Goal: Transaction & Acquisition: Purchase product/service

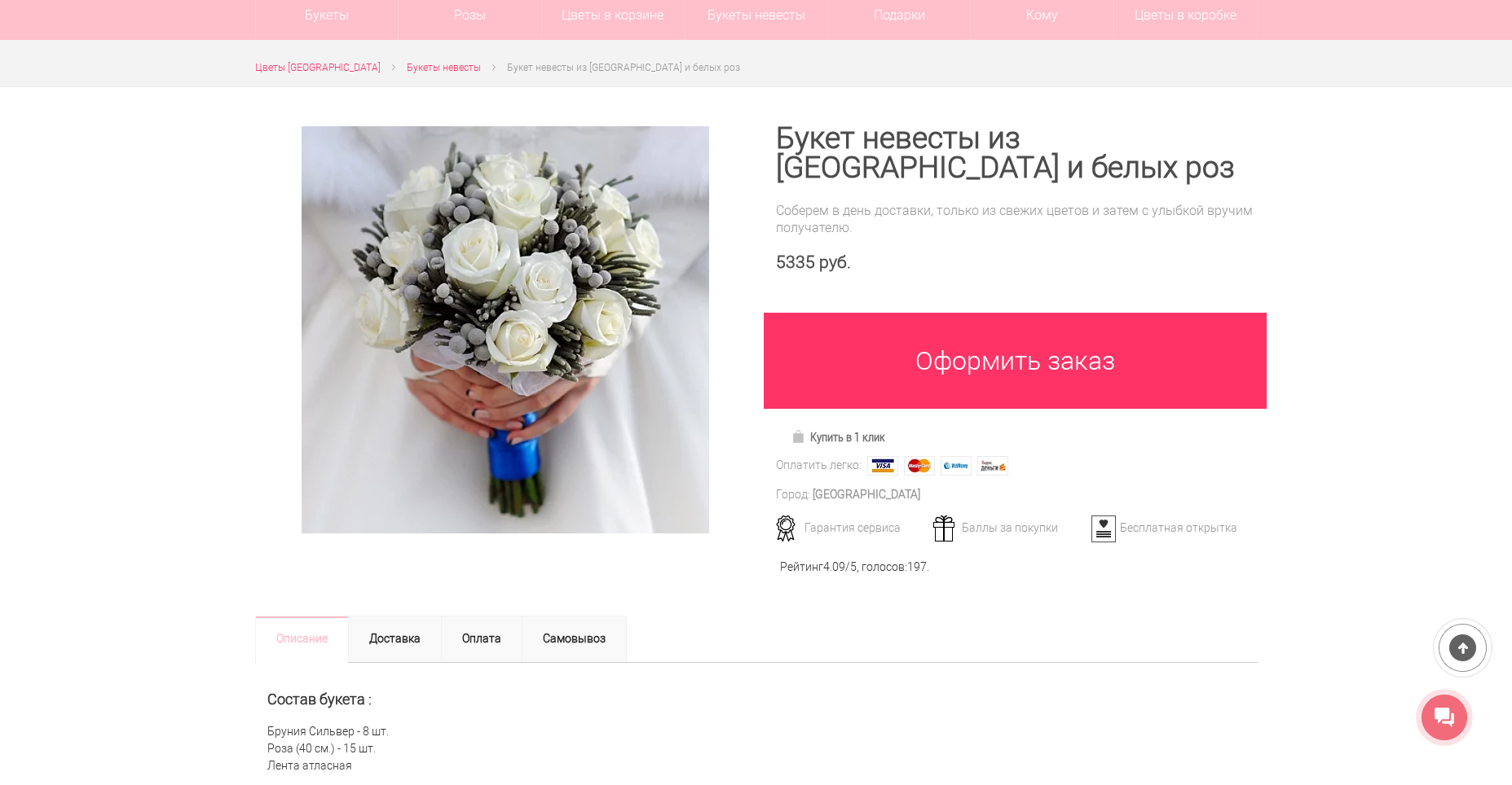
scroll to position [81, 0]
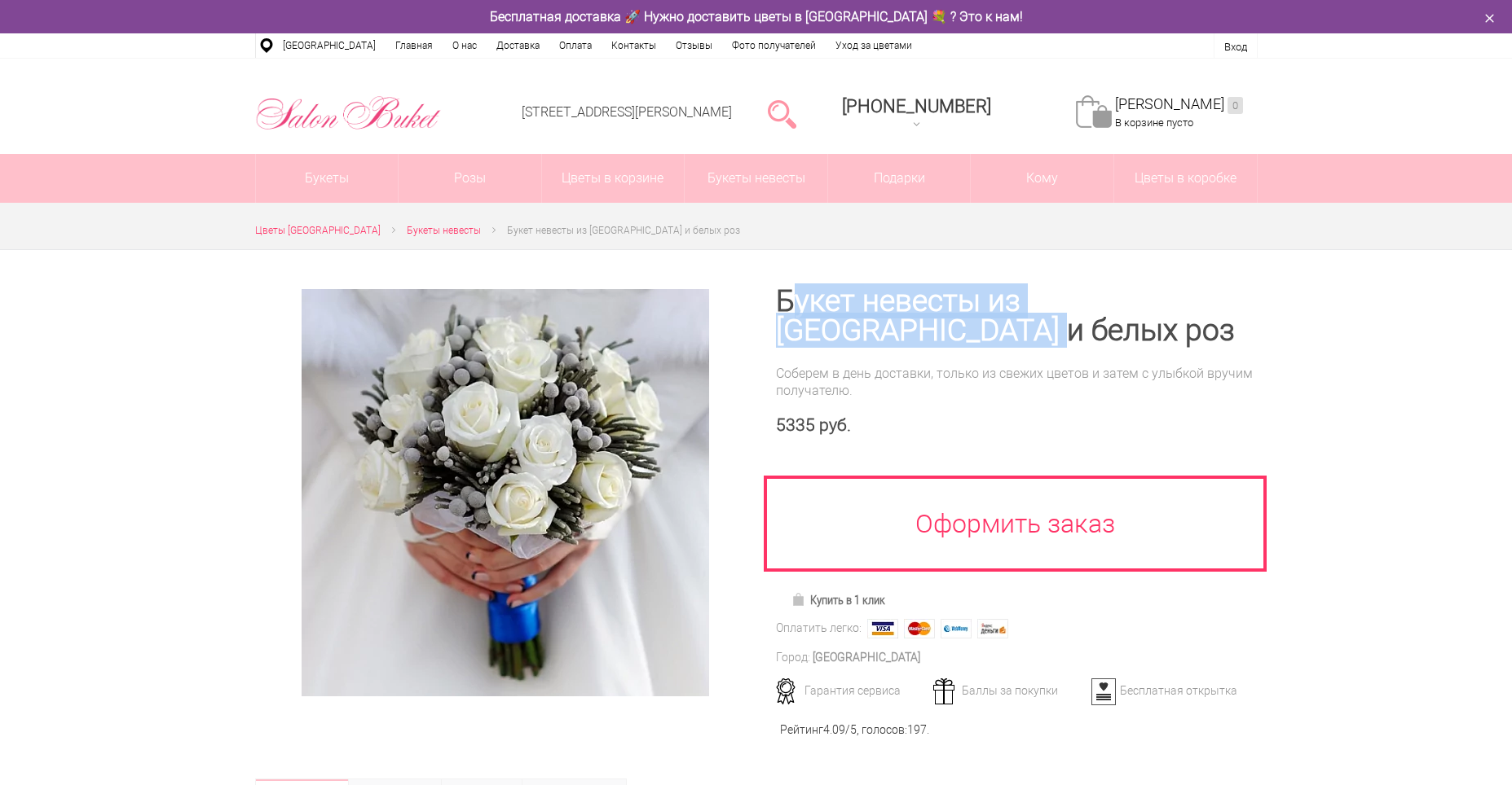
drag, startPoint x: 794, startPoint y: 305, endPoint x: 1000, endPoint y: 334, distance: 208.0
click at [1000, 334] on h1 "Букет невесты из [GEOGRAPHIC_DATA] и белых роз" at bounding box center [1017, 316] width 482 height 59
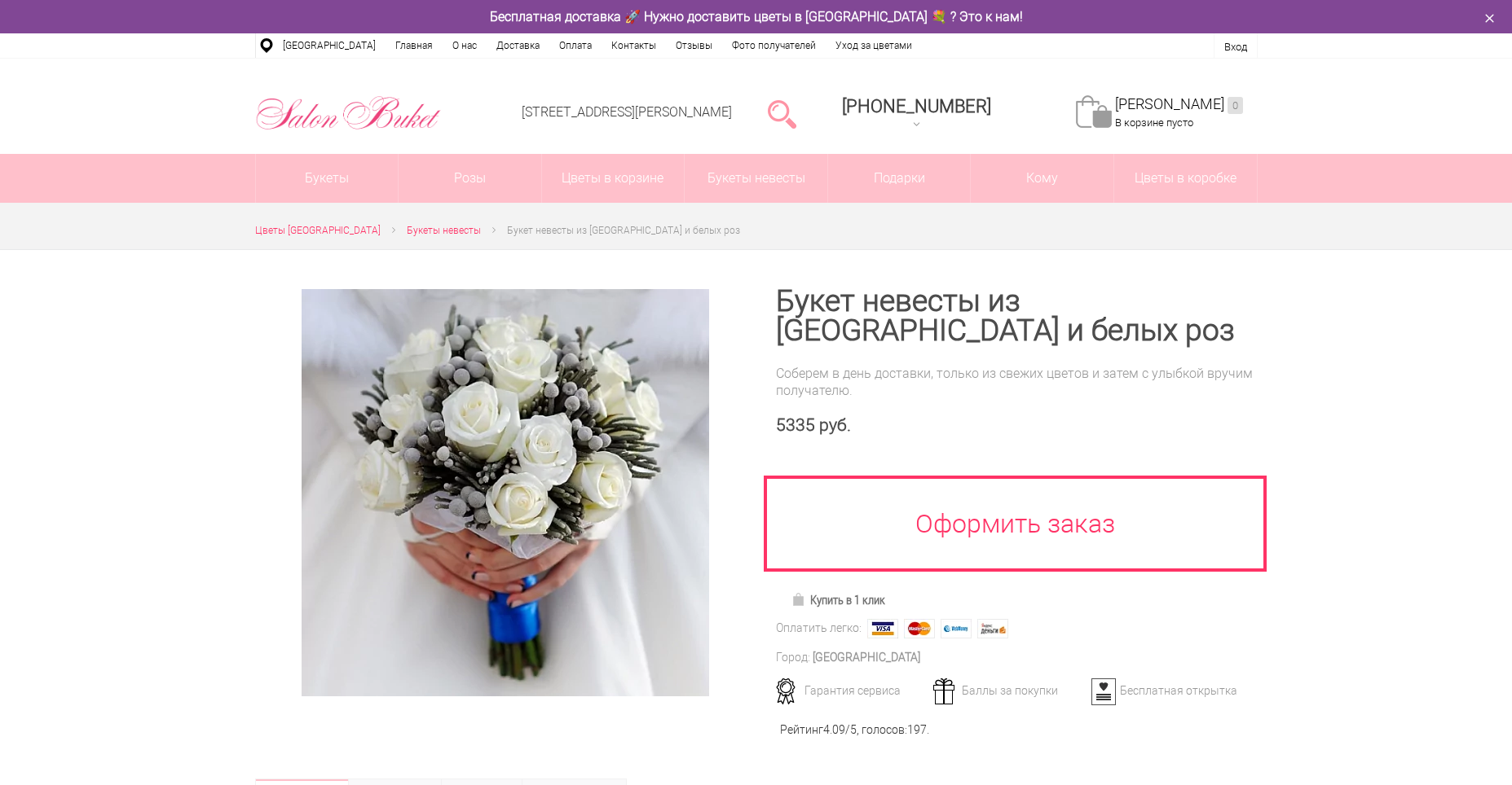
click at [1260, 339] on div at bounding box center [756, 653] width 1512 height 809
